Goal: Task Accomplishment & Management: Use online tool/utility

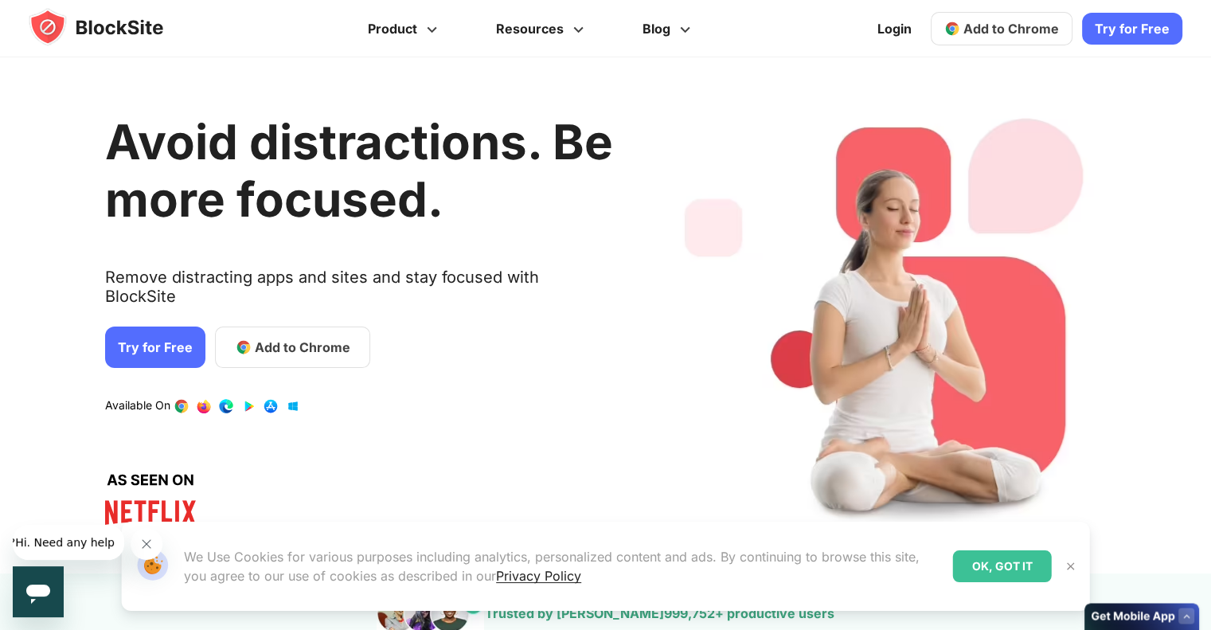
click at [1070, 569] on img at bounding box center [1071, 566] width 13 height 13
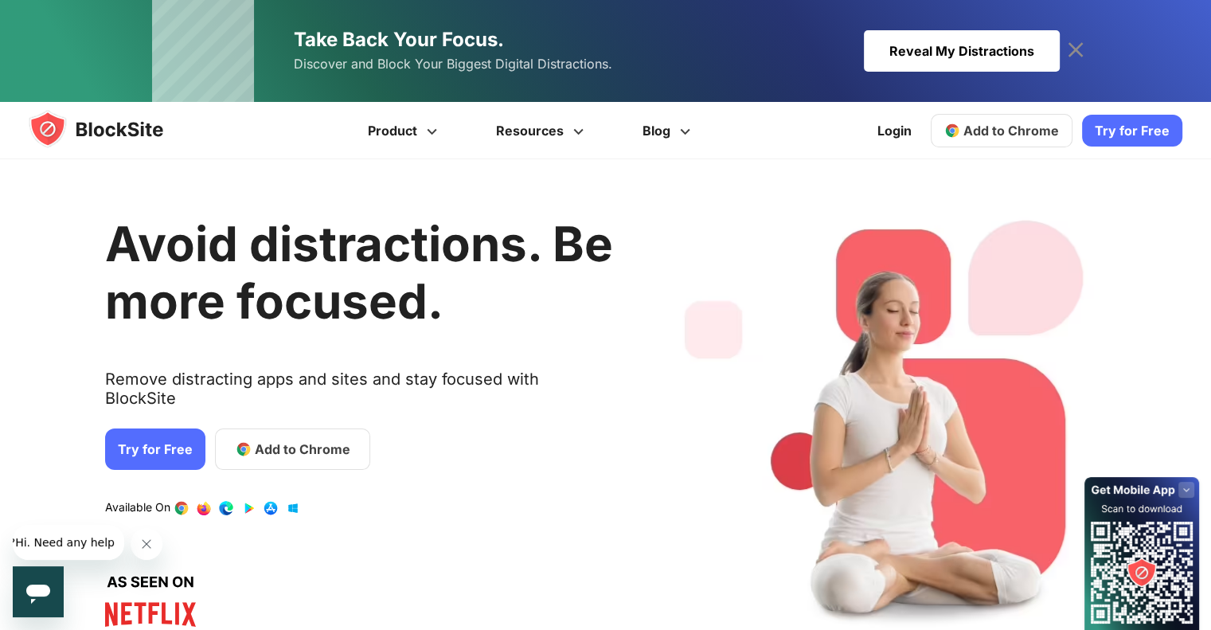
click at [146, 428] on link "Try for Free" at bounding box center [155, 448] width 100 height 41
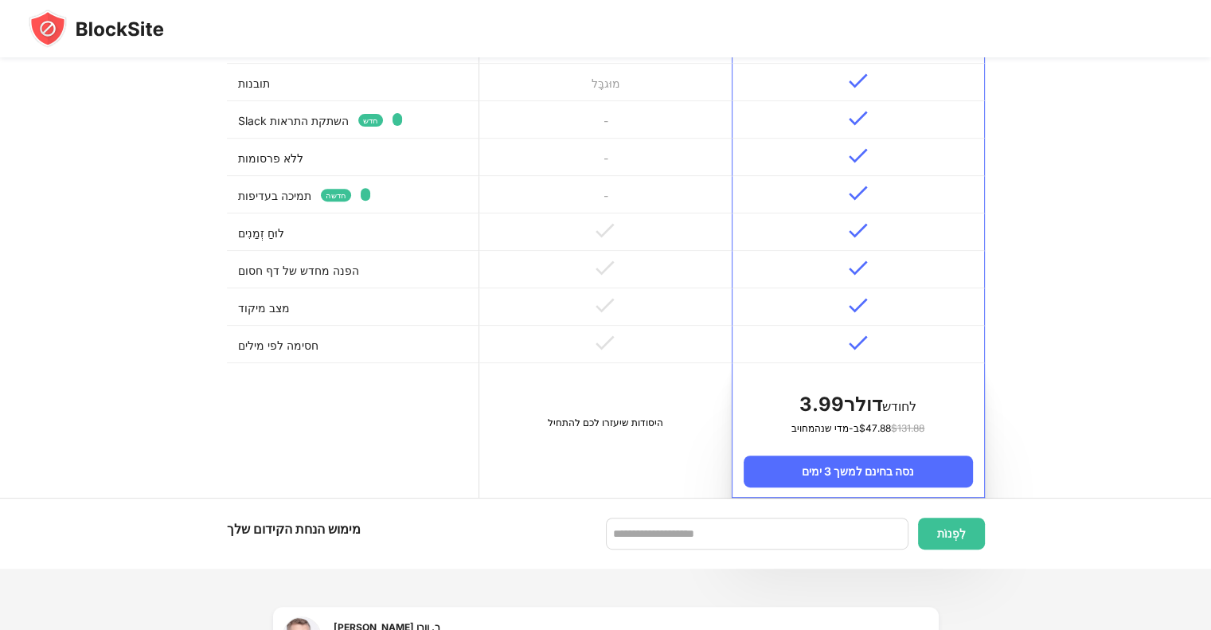
scroll to position [637, 0]
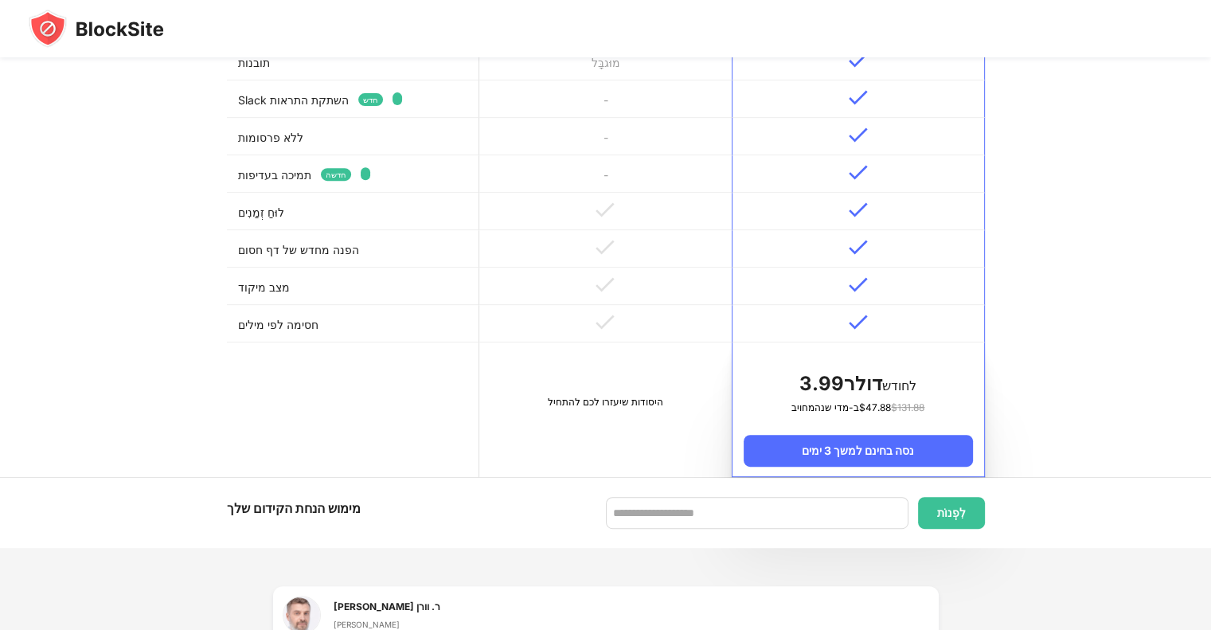
click at [612, 424] on td "היסודות שיעזרו לכם להתחיל" at bounding box center [605, 409] width 252 height 135
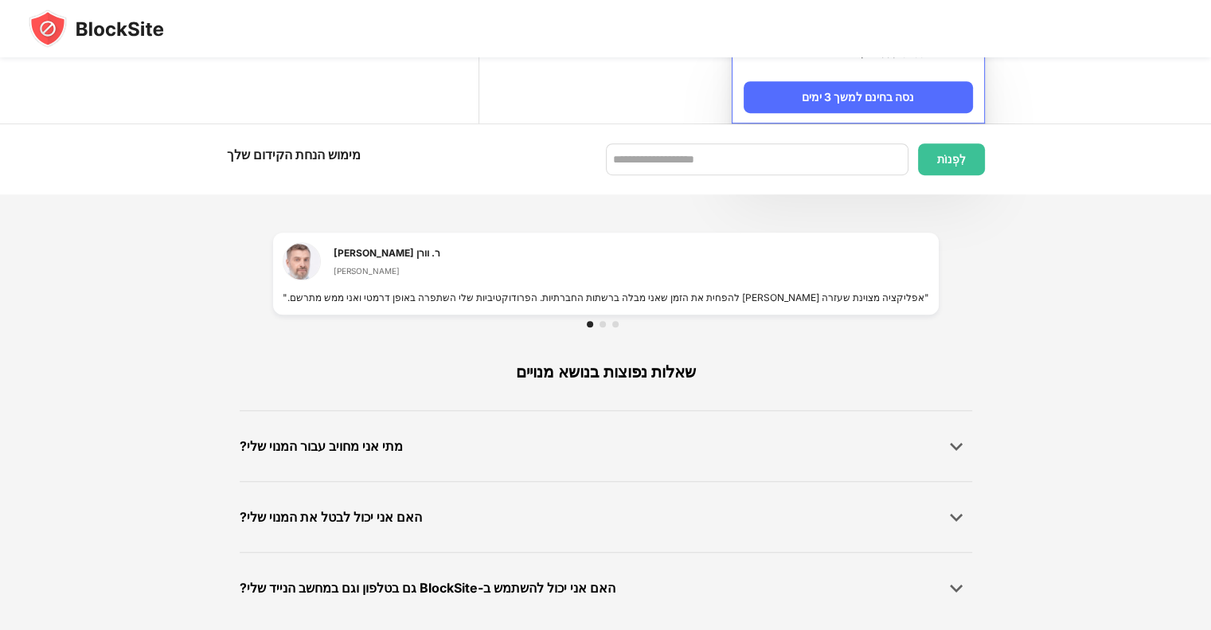
scroll to position [1001, 0]
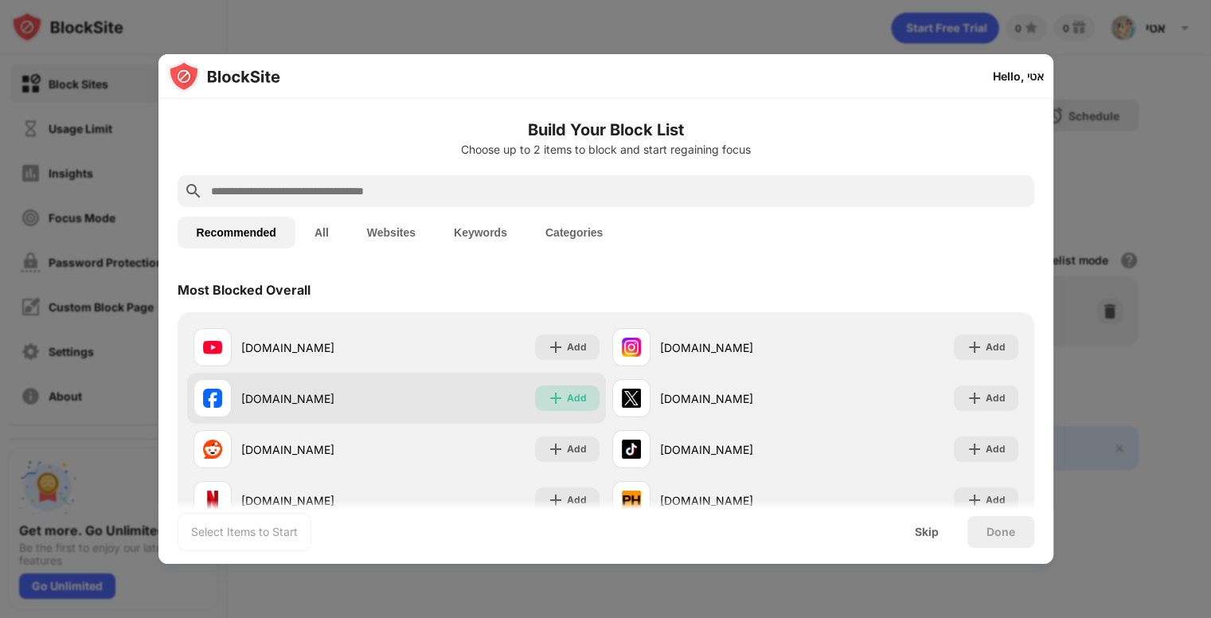
click at [567, 397] on div "Add" at bounding box center [577, 398] width 20 height 16
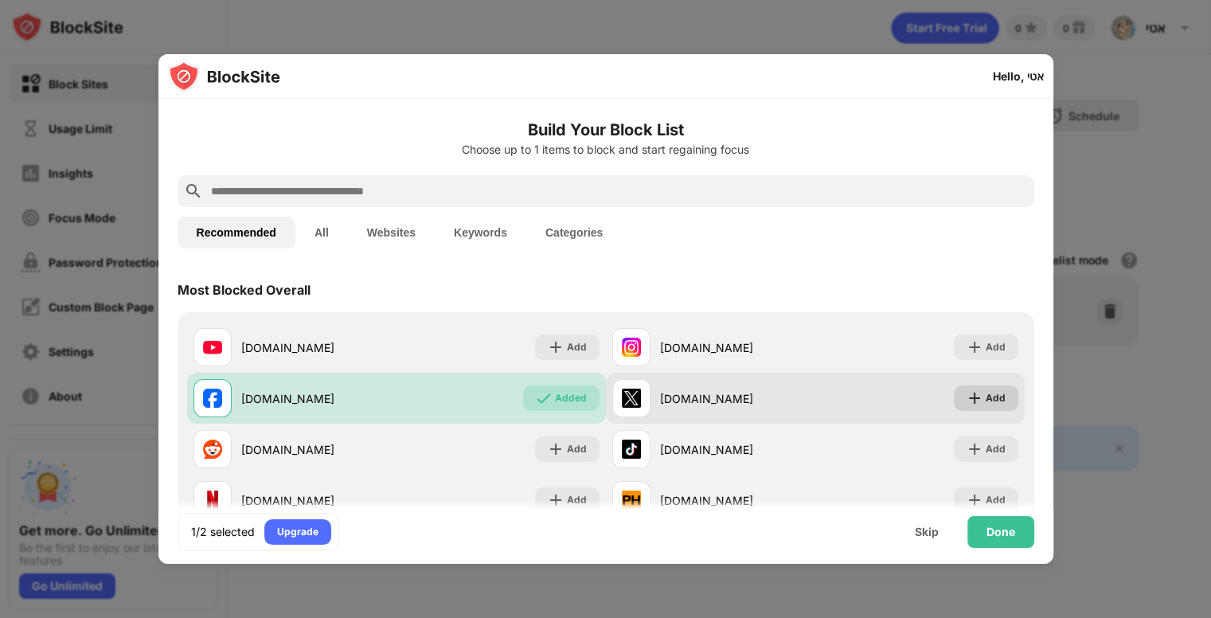
click at [986, 399] on div "Add" at bounding box center [996, 398] width 20 height 16
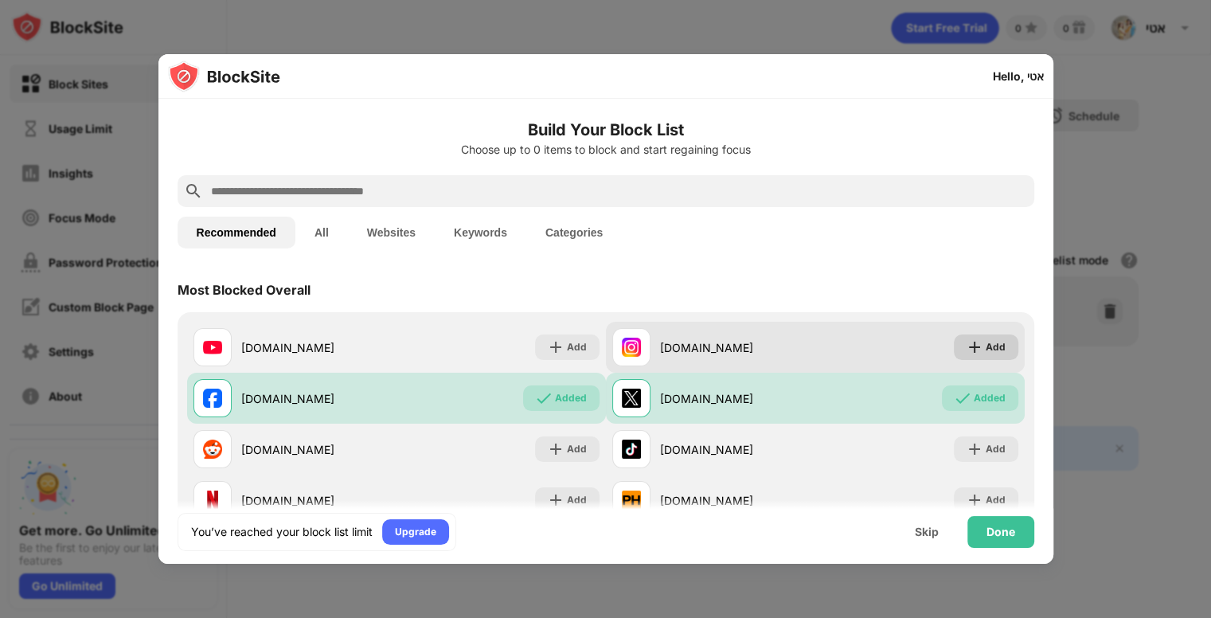
click at [986, 350] on div "Add" at bounding box center [996, 347] width 20 height 16
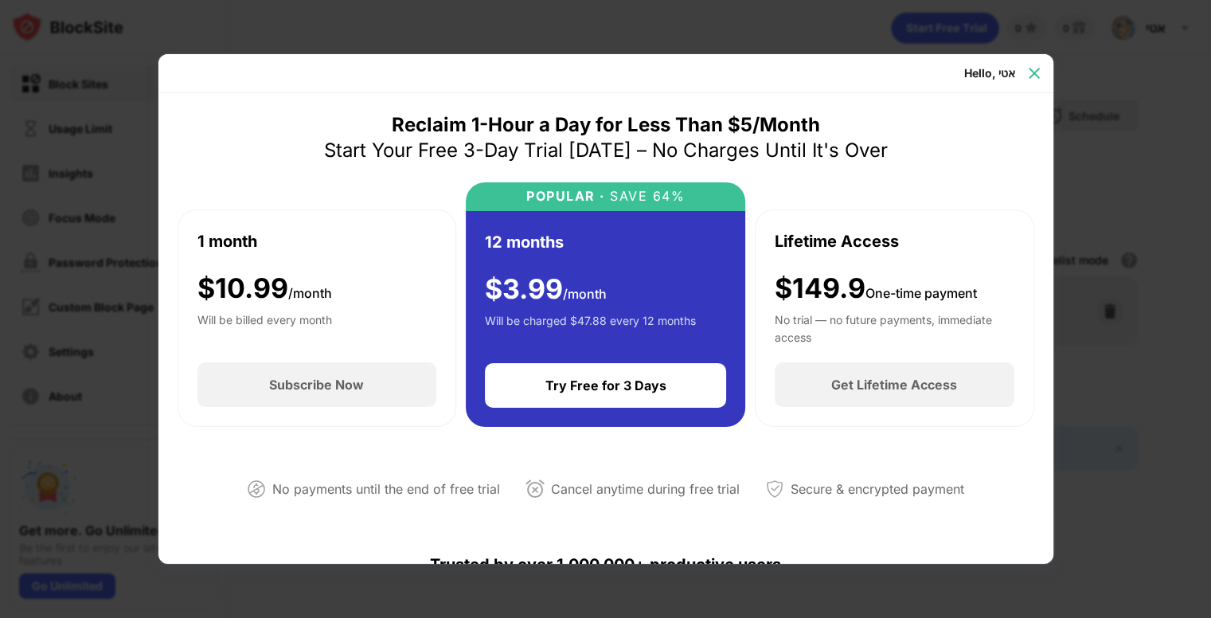
click at [1034, 74] on img at bounding box center [1034, 73] width 16 height 16
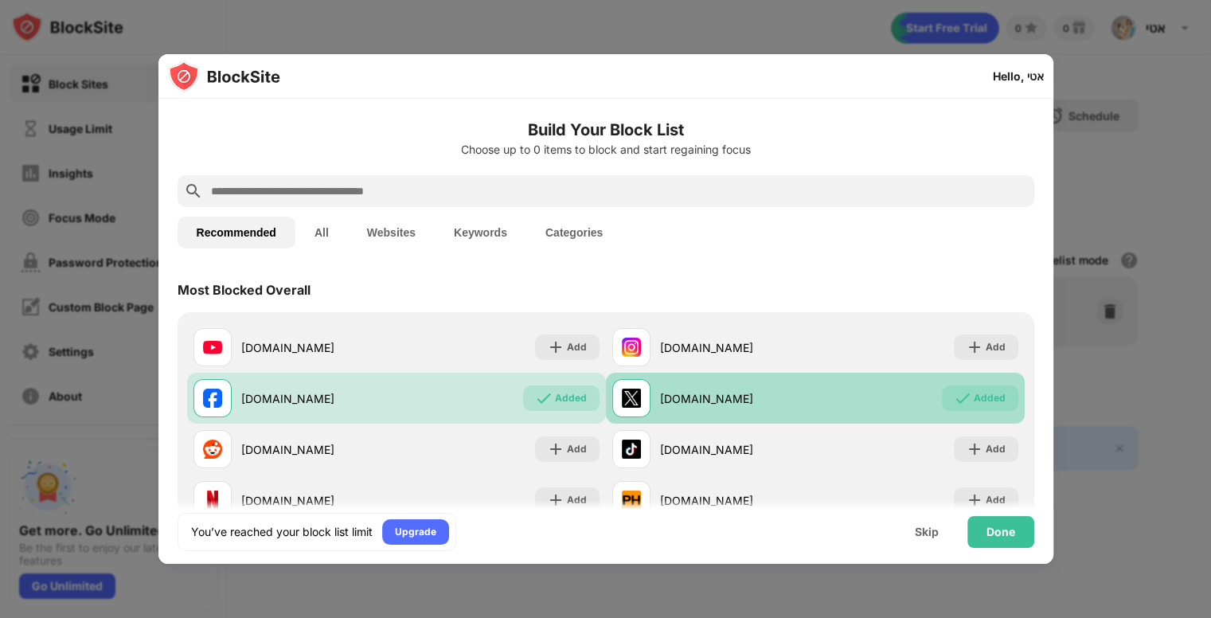
click at [955, 404] on img at bounding box center [963, 398] width 16 height 16
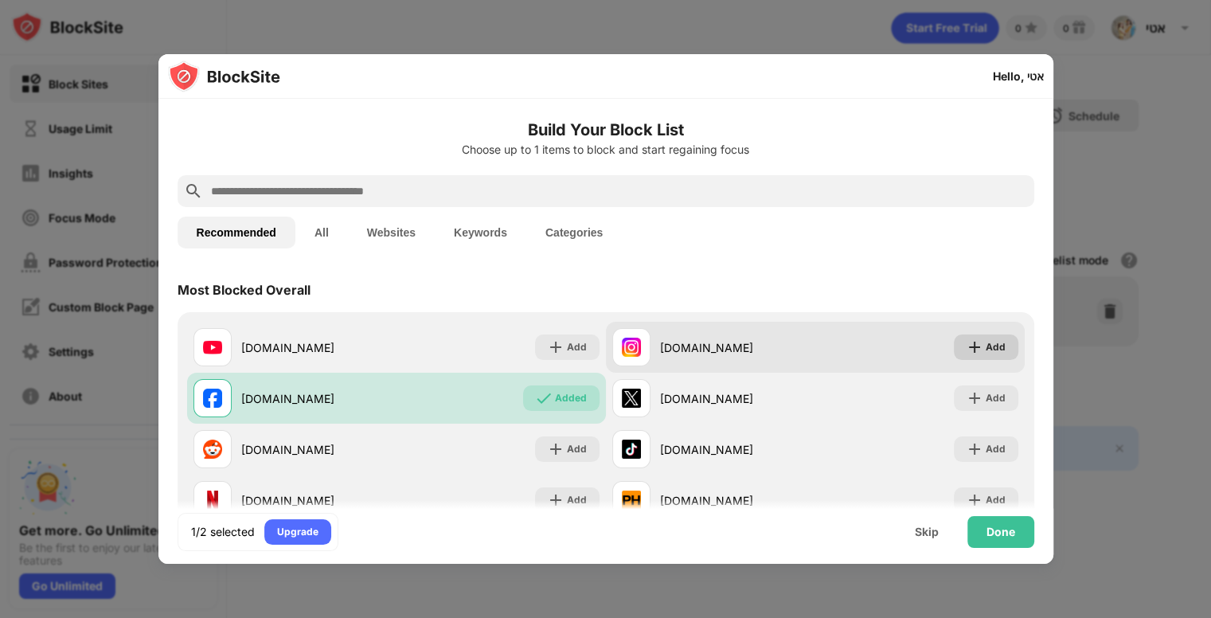
click at [986, 346] on div "Add" at bounding box center [996, 347] width 20 height 16
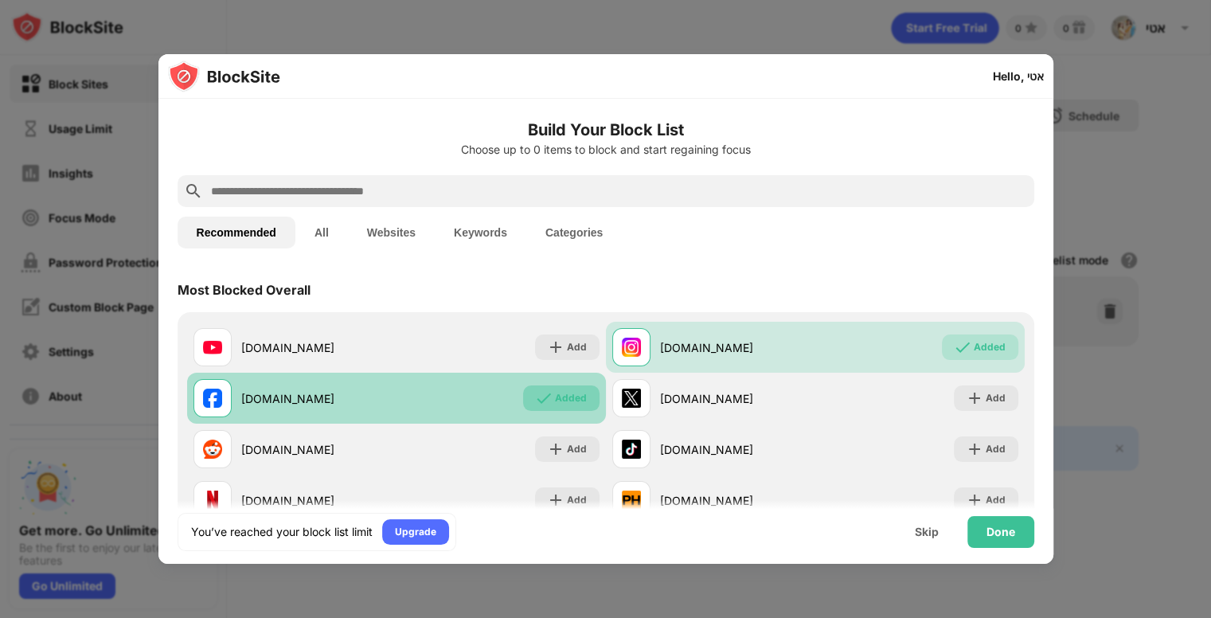
click at [563, 397] on div "Added" at bounding box center [571, 398] width 32 height 16
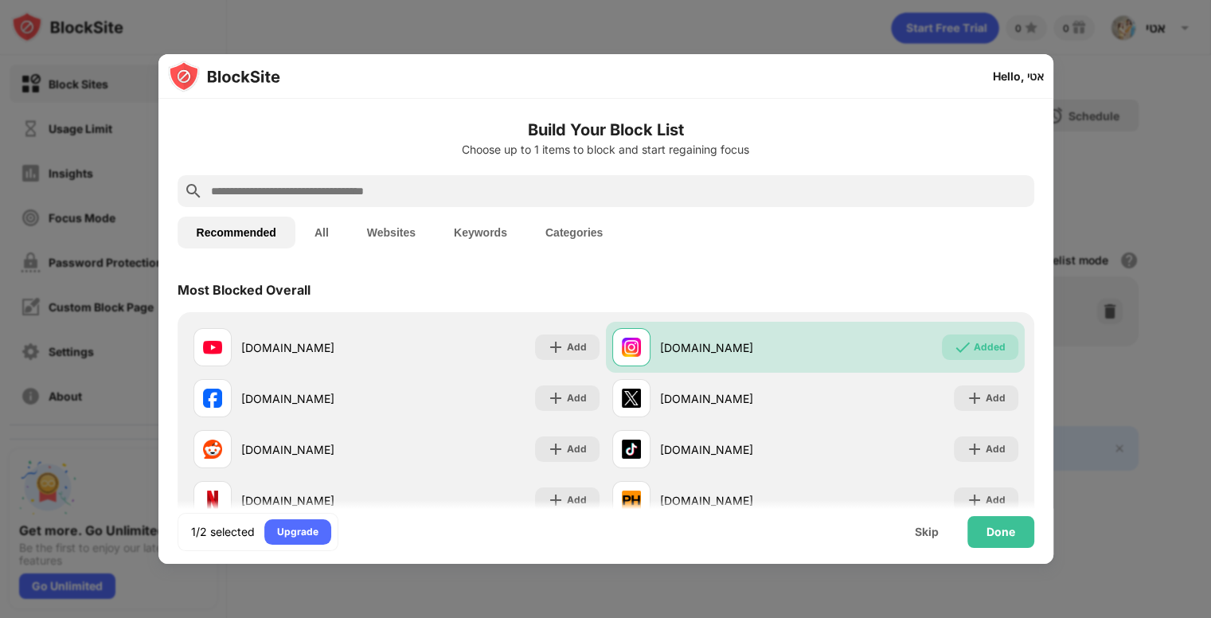
click at [376, 183] on input "text" at bounding box center [618, 191] width 819 height 19
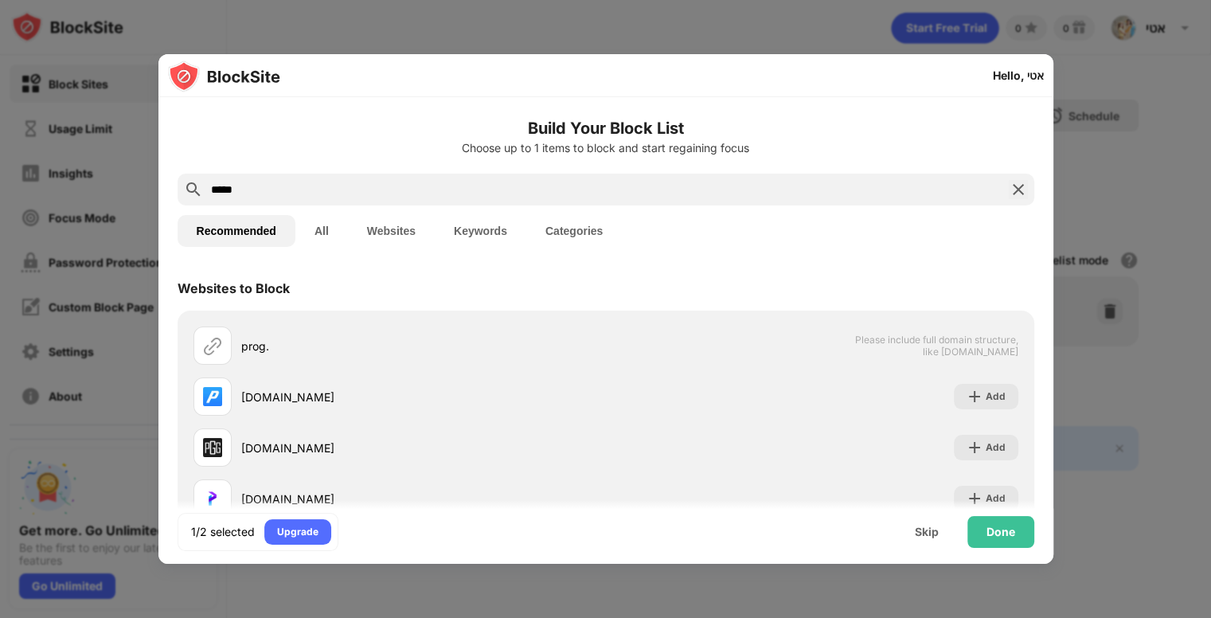
click at [267, 174] on div "*****" at bounding box center [606, 190] width 857 height 32
click at [262, 184] on input "*****" at bounding box center [605, 189] width 793 height 19
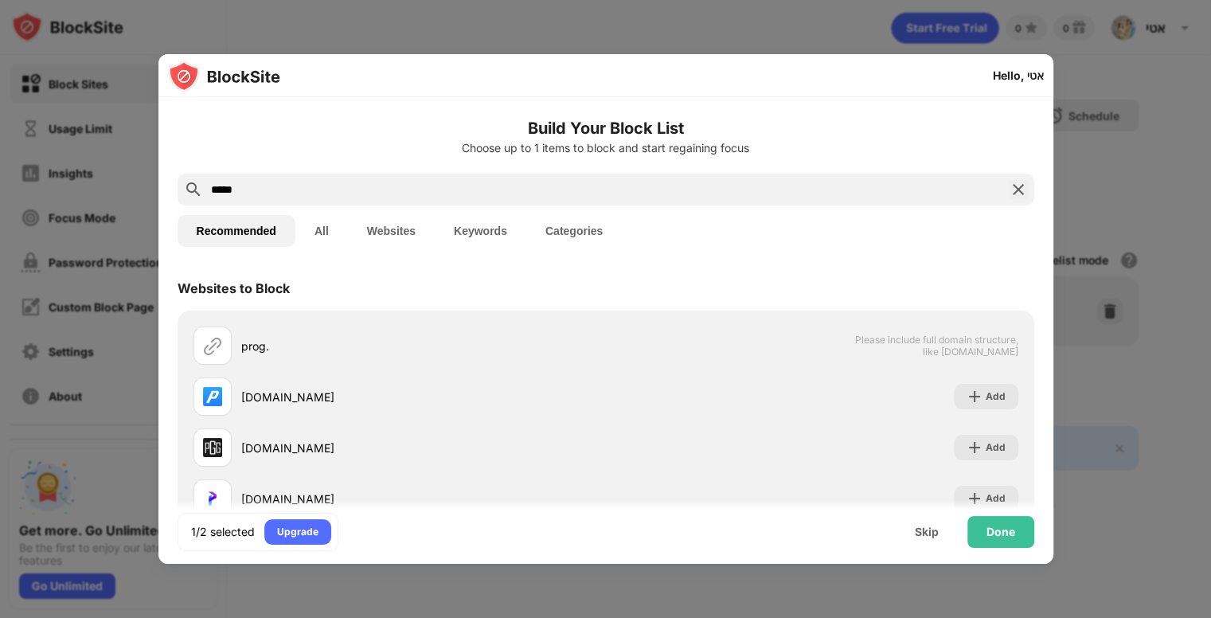
paste input "*****"
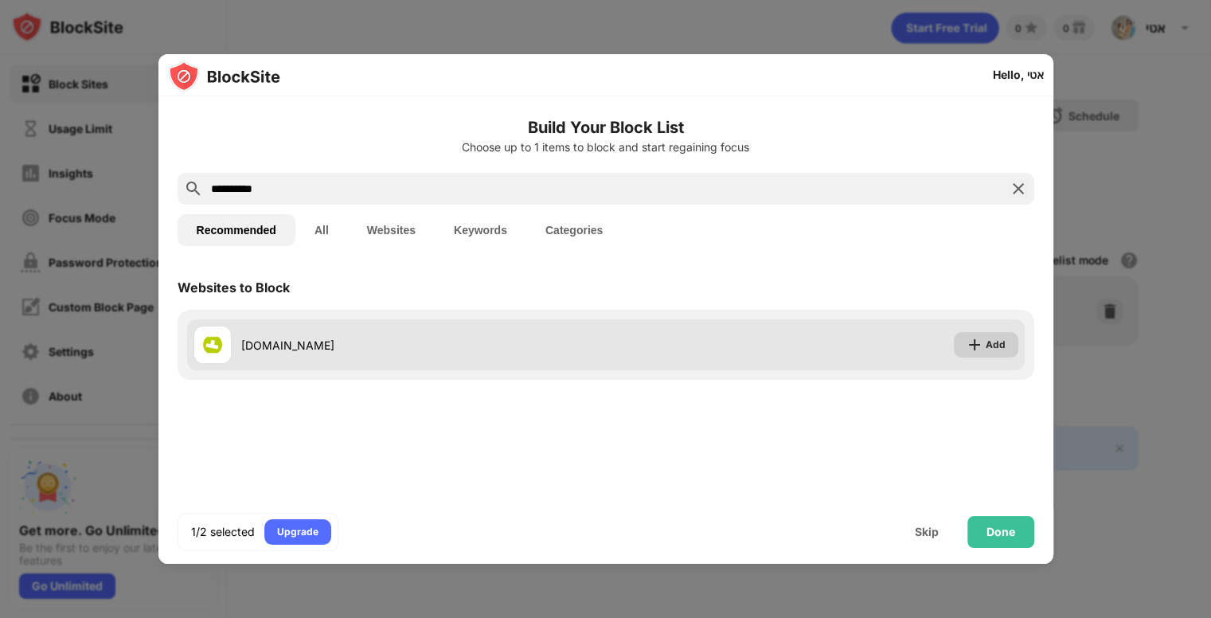
type input "**********"
click at [984, 345] on div "Add" at bounding box center [986, 344] width 65 height 25
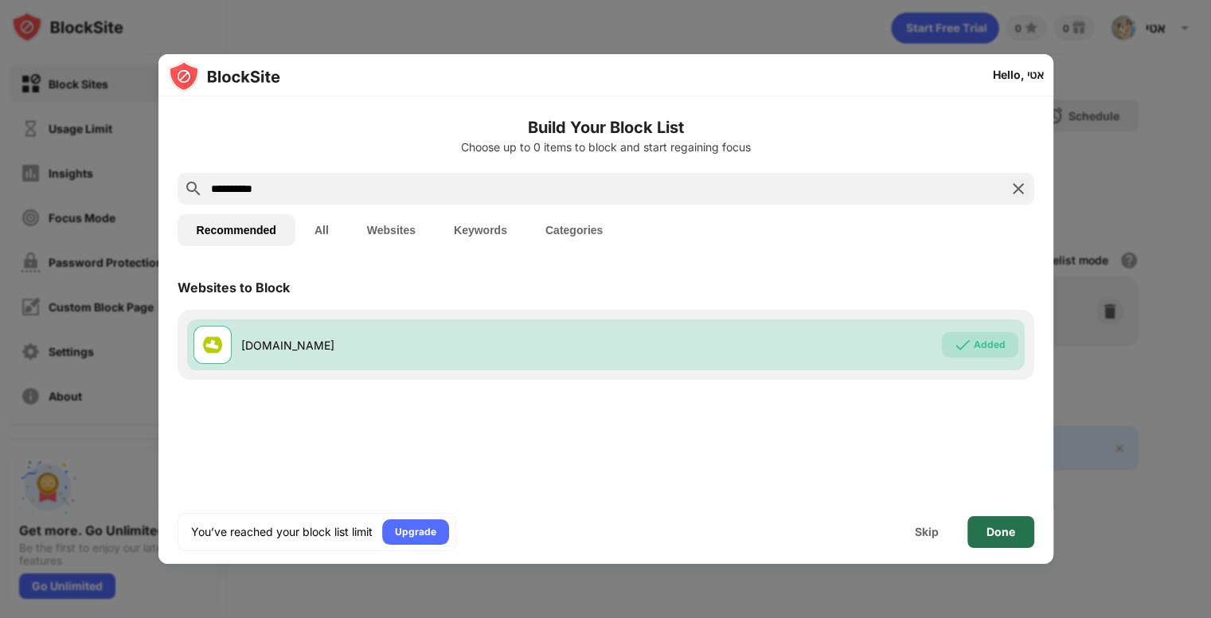
click at [1010, 532] on div "Done" at bounding box center [1001, 532] width 29 height 13
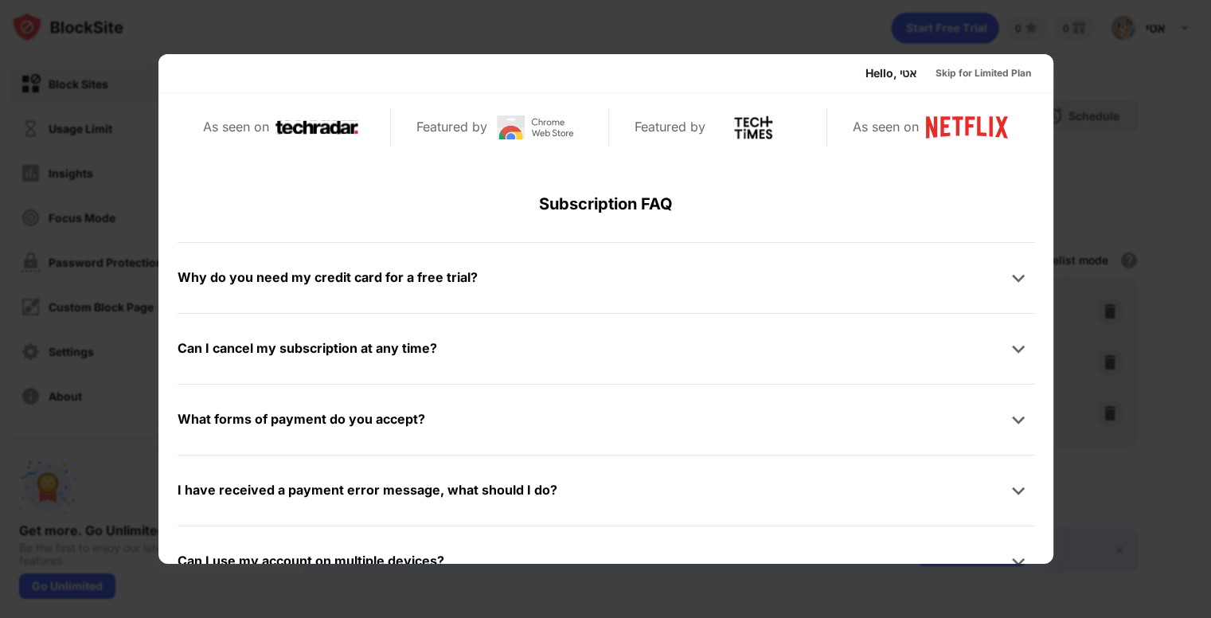
scroll to position [776, 0]
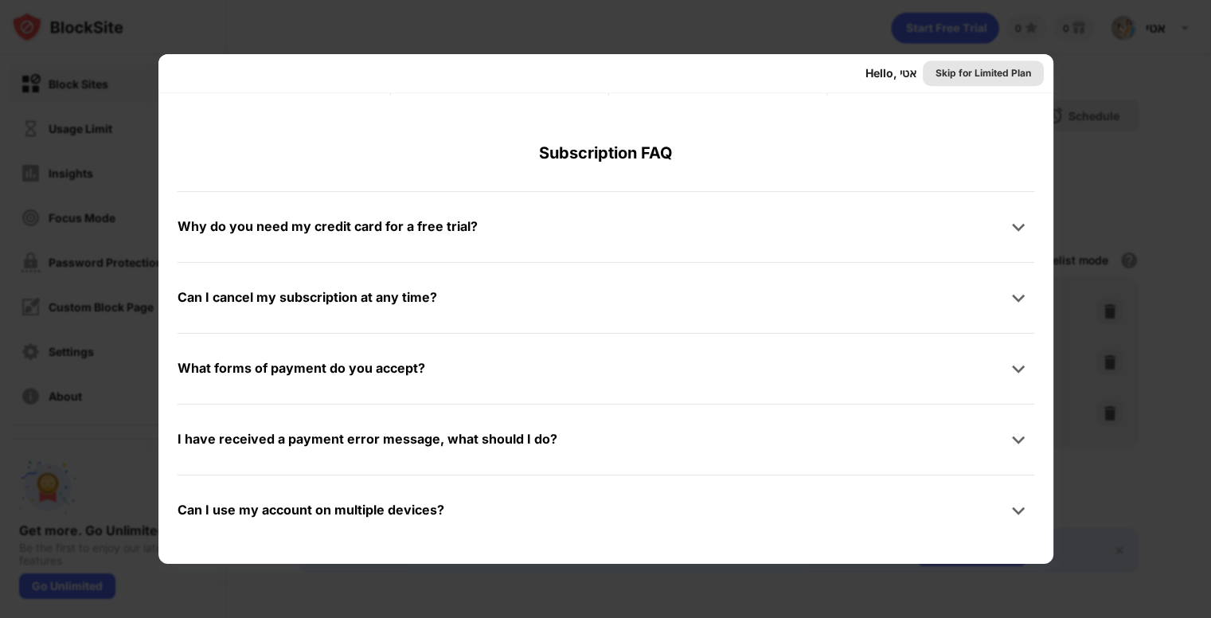
click at [988, 70] on div "Skip for Limited Plan" at bounding box center [984, 73] width 96 height 16
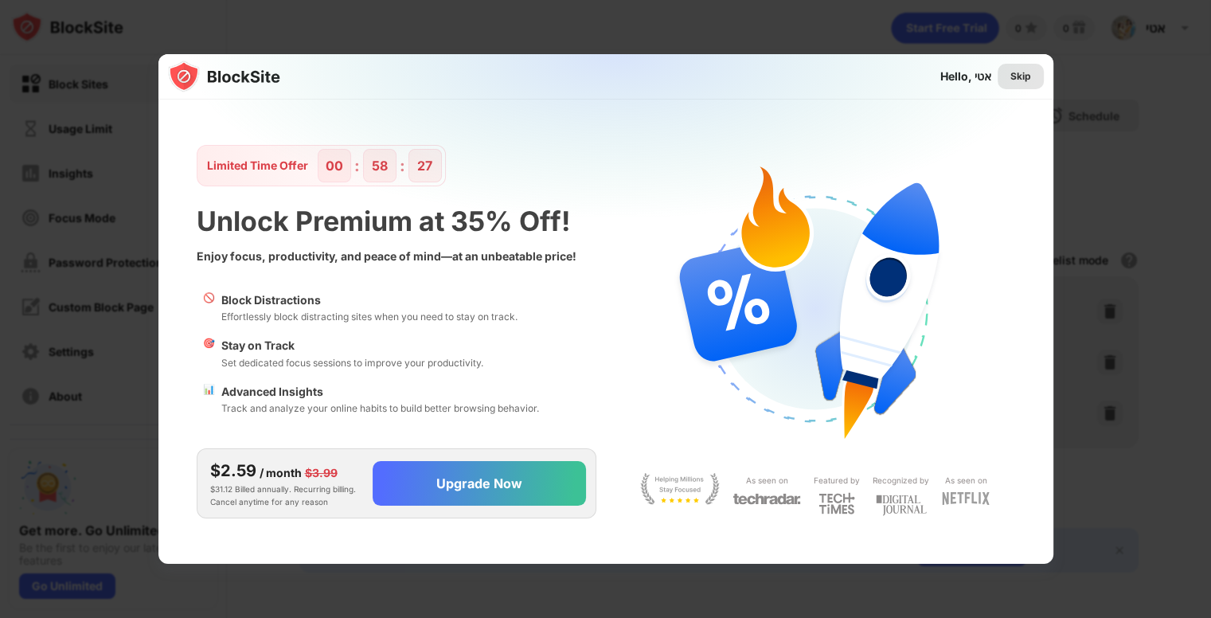
click at [1024, 82] on div "Skip" at bounding box center [1021, 76] width 21 height 16
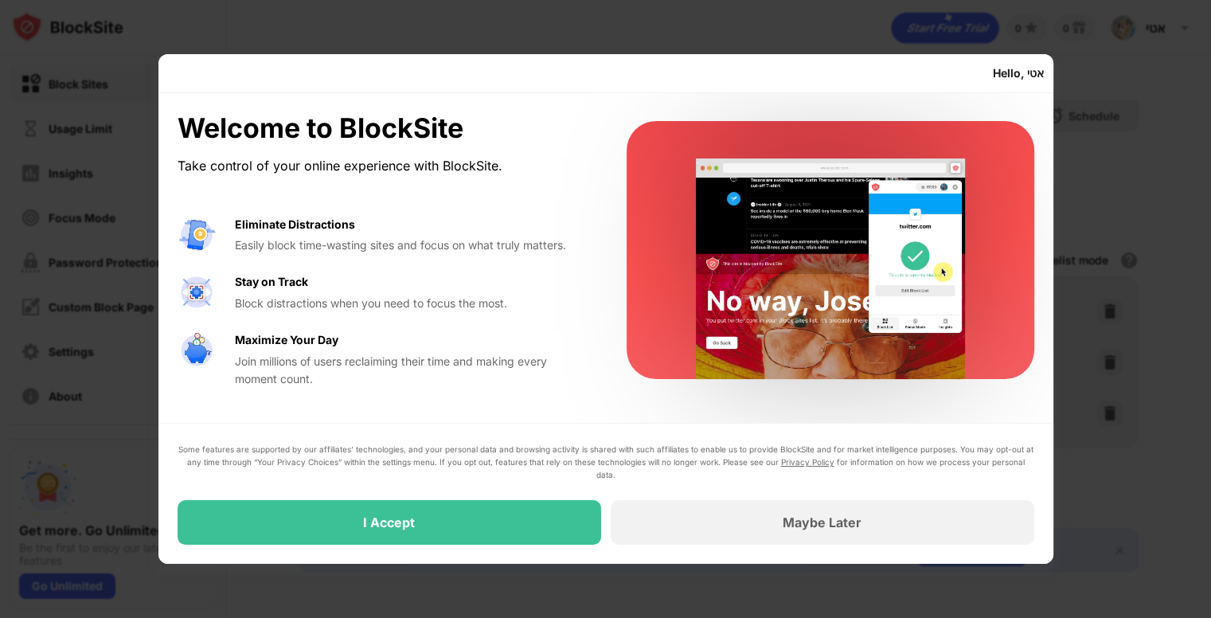
click at [1108, 231] on div at bounding box center [605, 309] width 1211 height 618
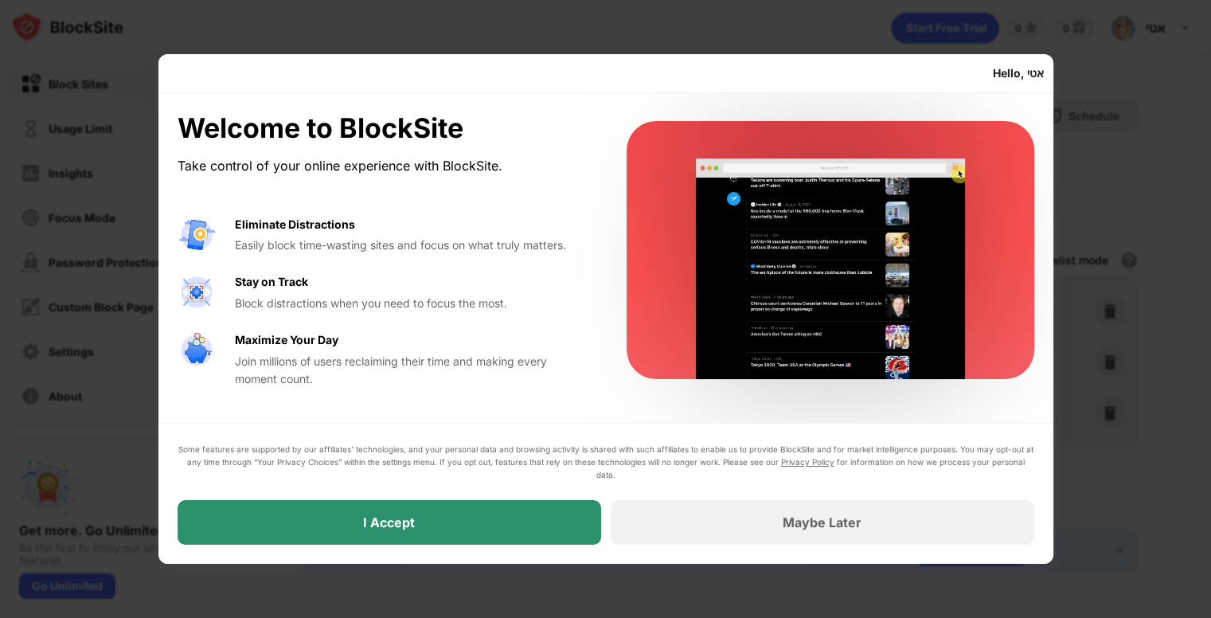
click at [469, 523] on div "I Accept" at bounding box center [390, 522] width 424 height 45
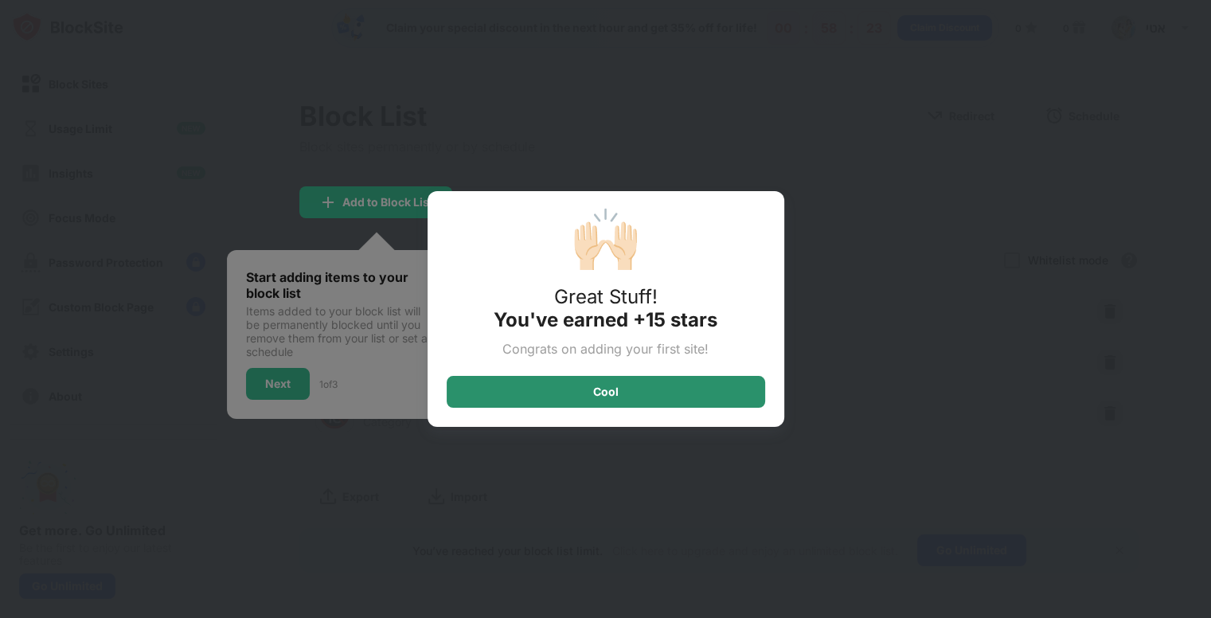
click at [601, 389] on div "Cool" at bounding box center [606, 392] width 319 height 32
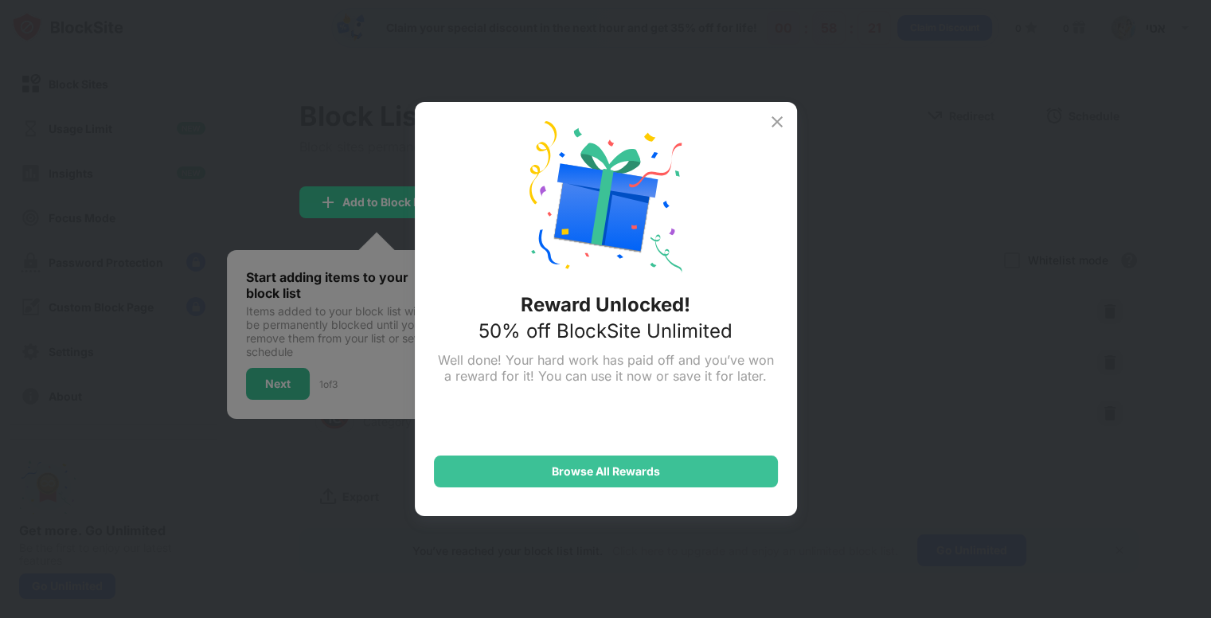
click at [780, 127] on img at bounding box center [777, 121] width 19 height 19
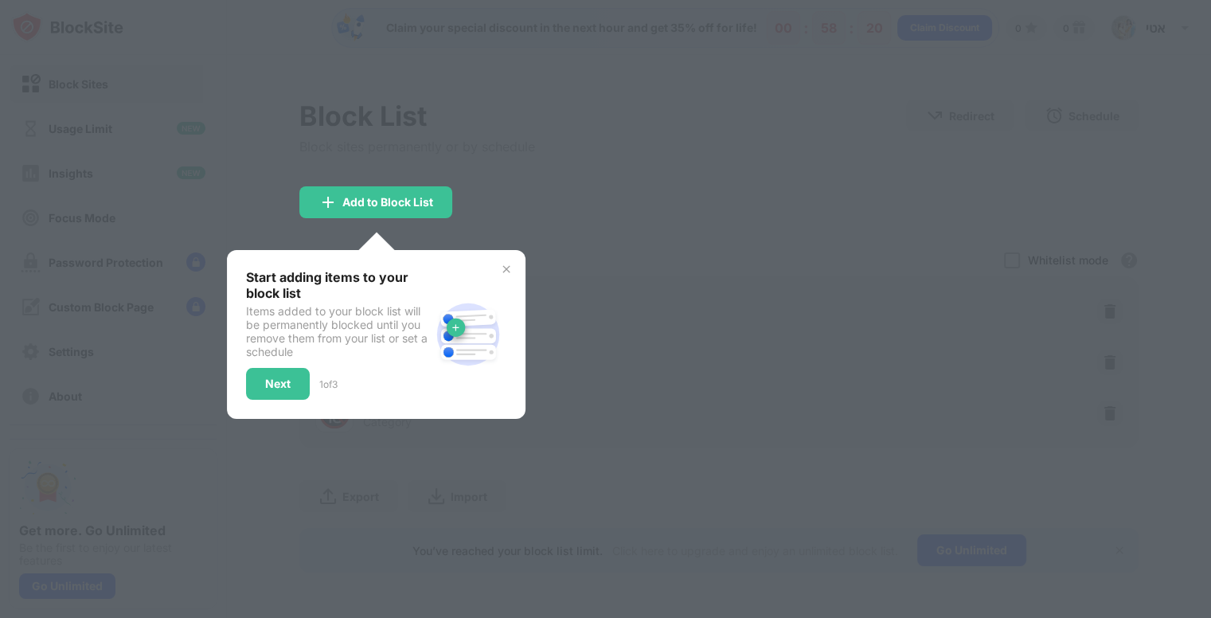
click at [510, 265] on img at bounding box center [506, 269] width 13 height 13
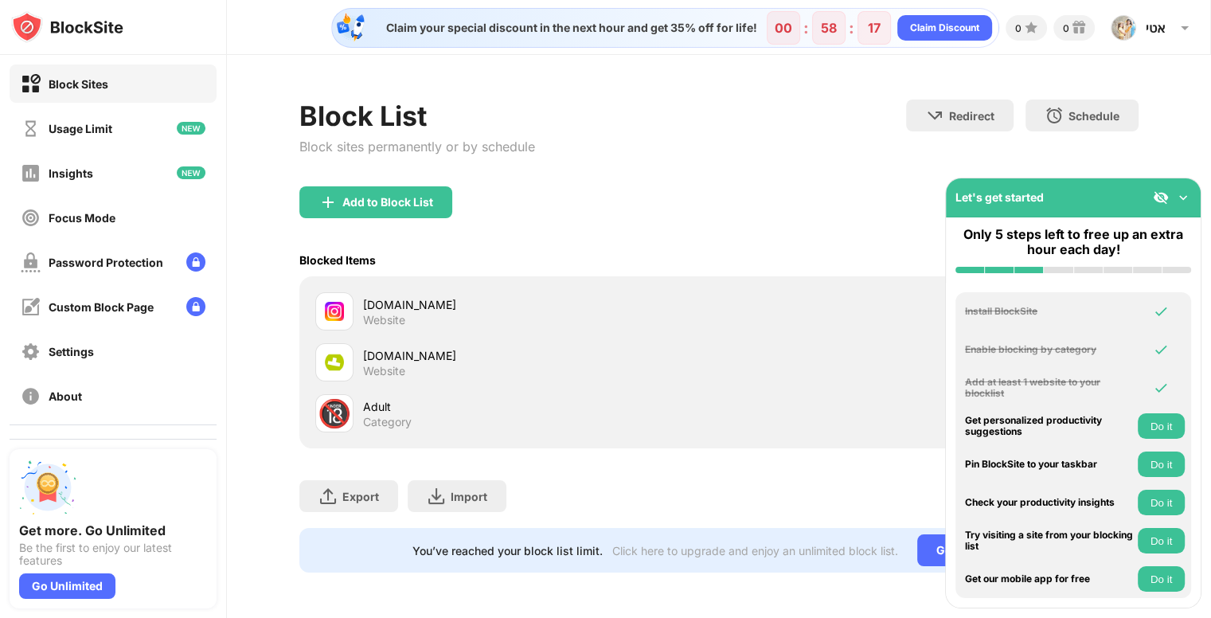
click at [1187, 197] on img at bounding box center [1183, 198] width 16 height 16
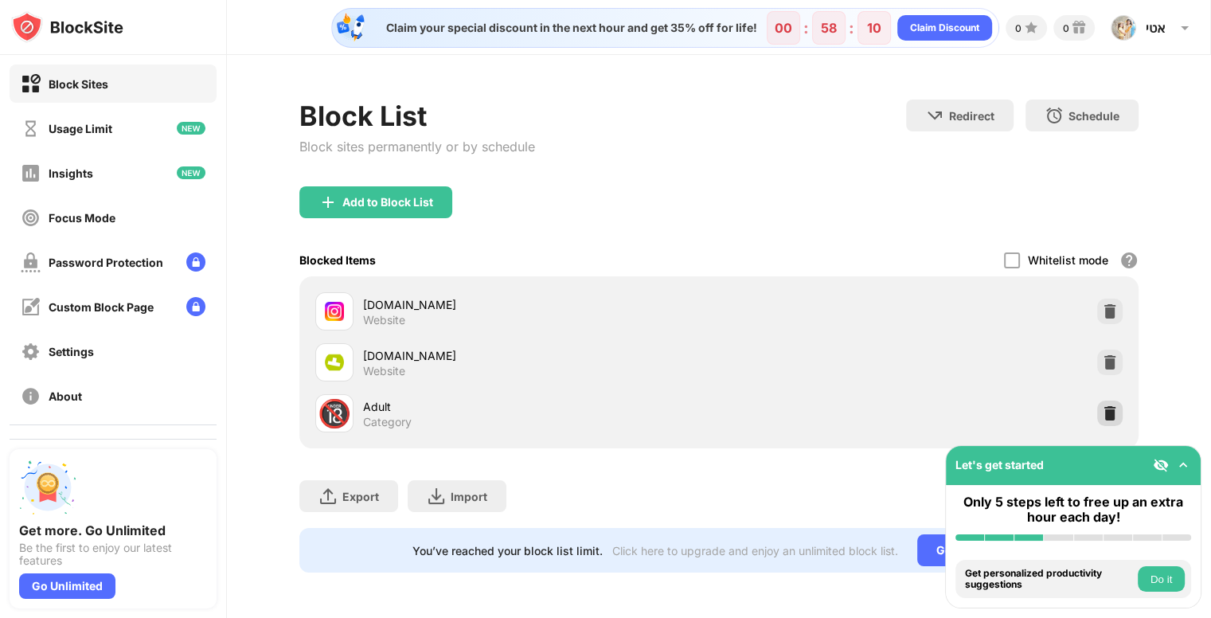
click at [1114, 414] on img at bounding box center [1110, 413] width 16 height 16
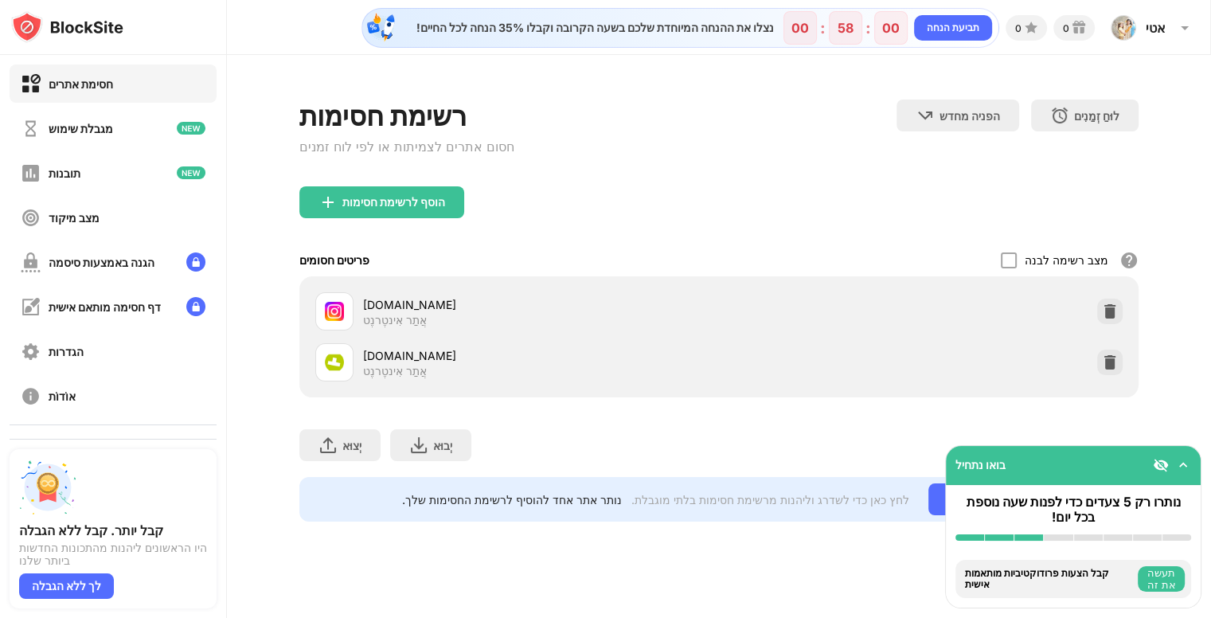
click at [717, 165] on div "רשימת חסימות חסום אתרים לצמיתות או לפי לוח זמנים הפניה מחדש בחר אתר שאליו תנותב…" at bounding box center [718, 143] width 839 height 87
